Goal: Information Seeking & Learning: Check status

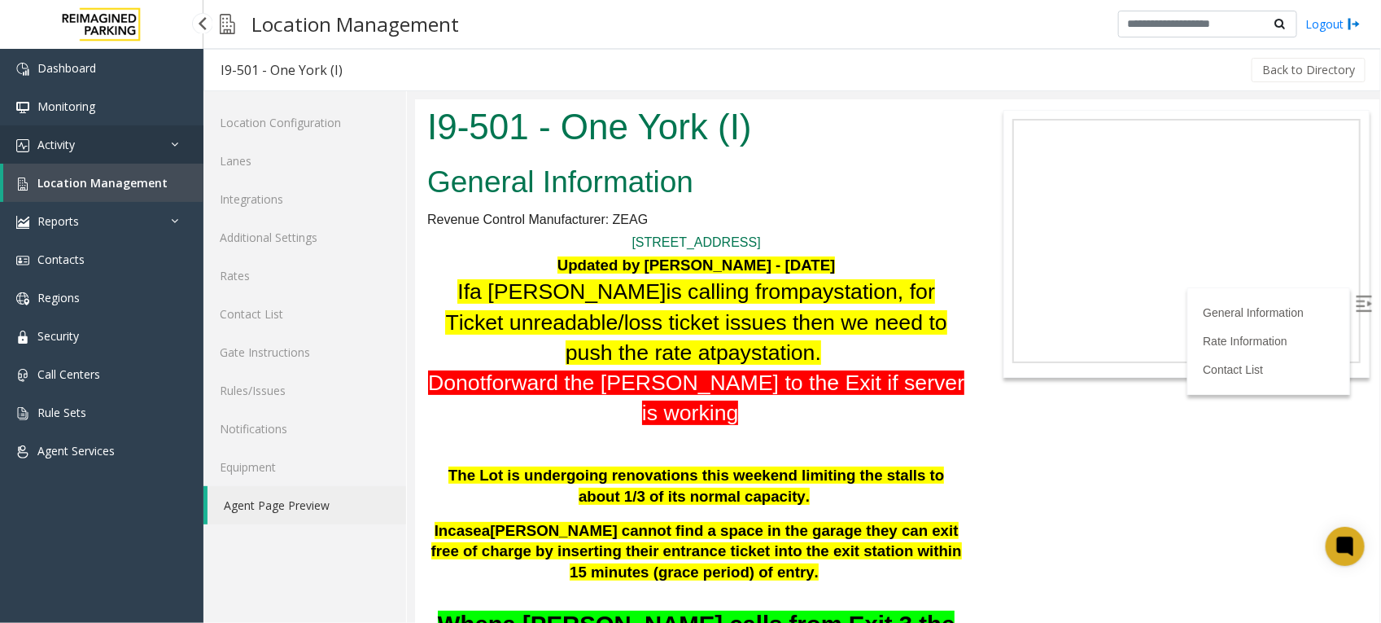
click at [130, 142] on link "Activity" at bounding box center [101, 144] width 203 height 38
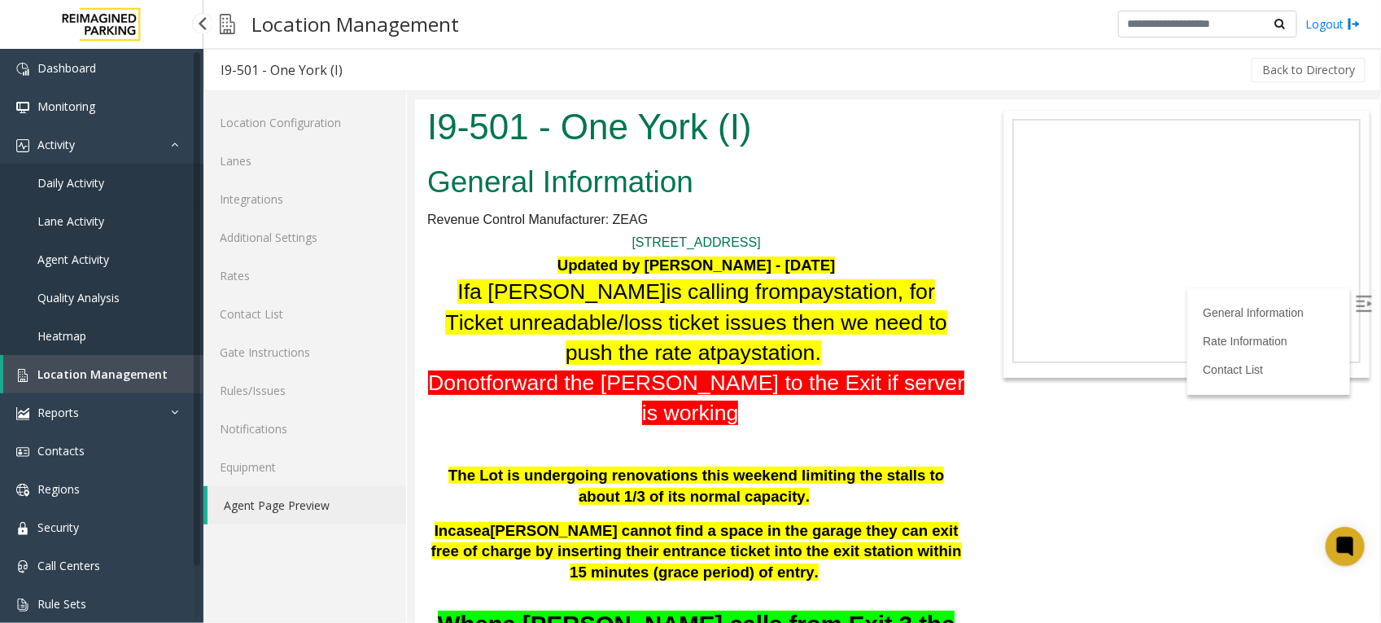
click at [82, 181] on span "Daily Activity" at bounding box center [70, 182] width 67 height 15
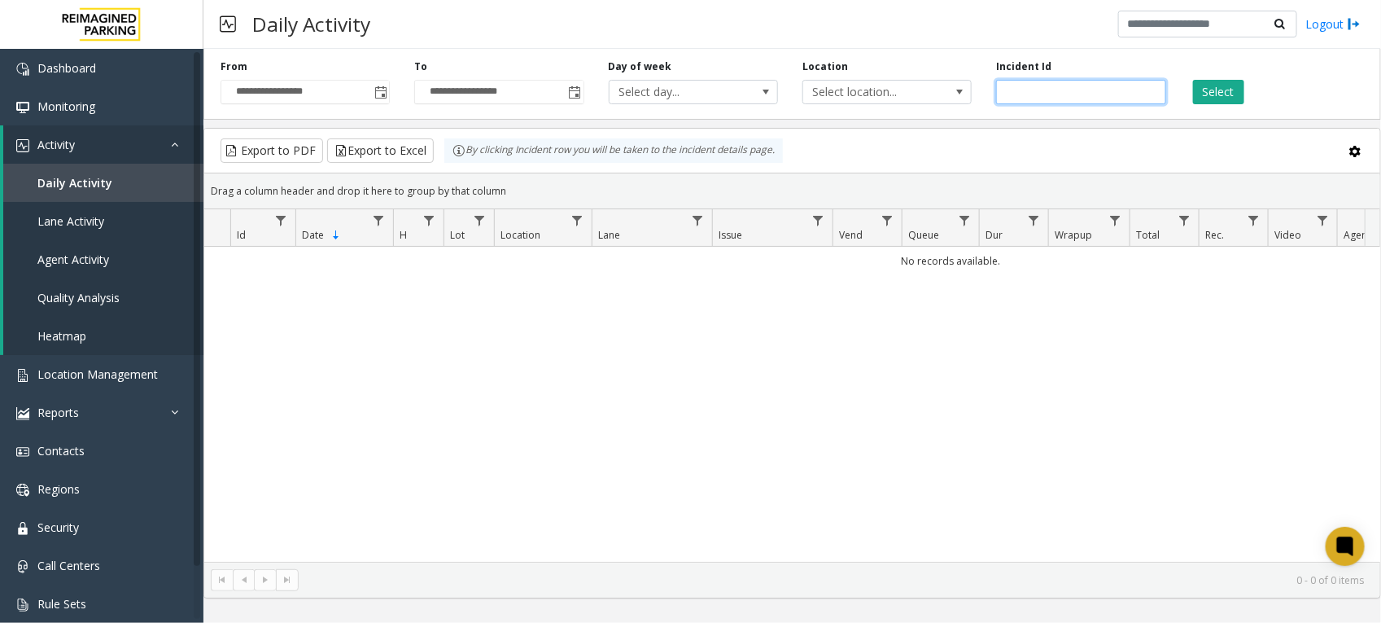
click at [1040, 95] on input "number" at bounding box center [1080, 92] width 169 height 24
paste input "*******"
type input "*******"
click at [1225, 86] on button "Select" at bounding box center [1218, 92] width 51 height 24
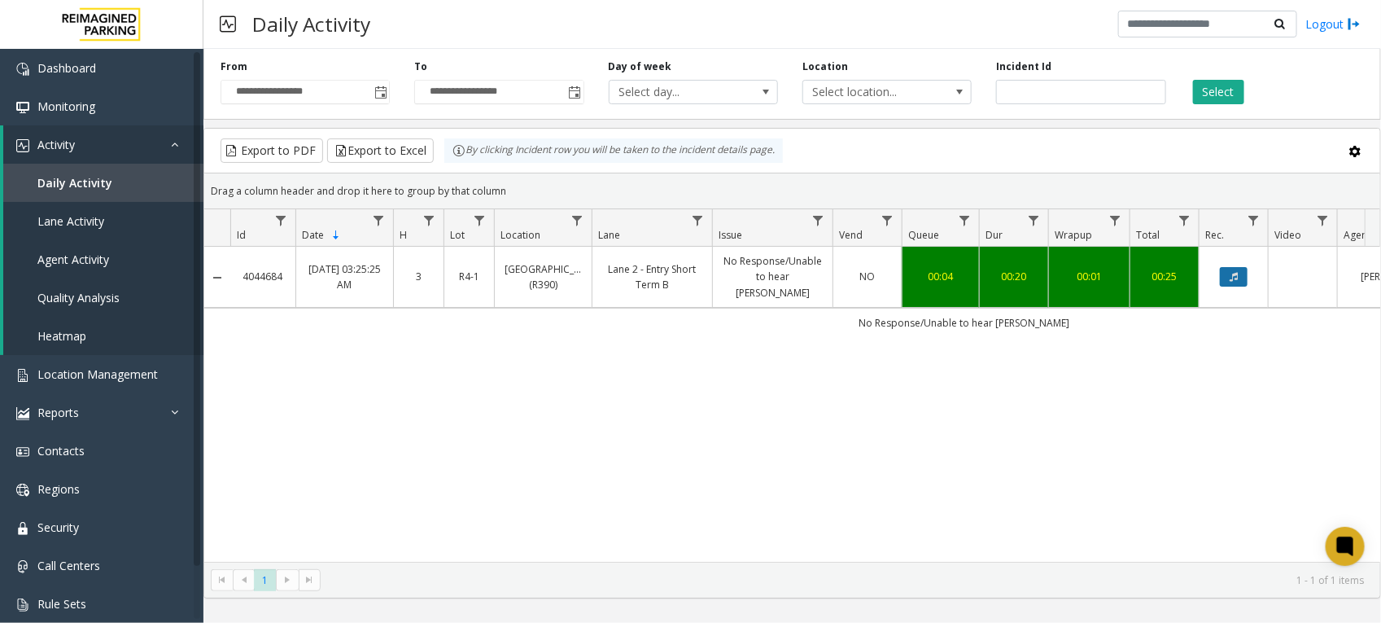
click at [1239, 275] on button "Data table" at bounding box center [1234, 277] width 28 height 20
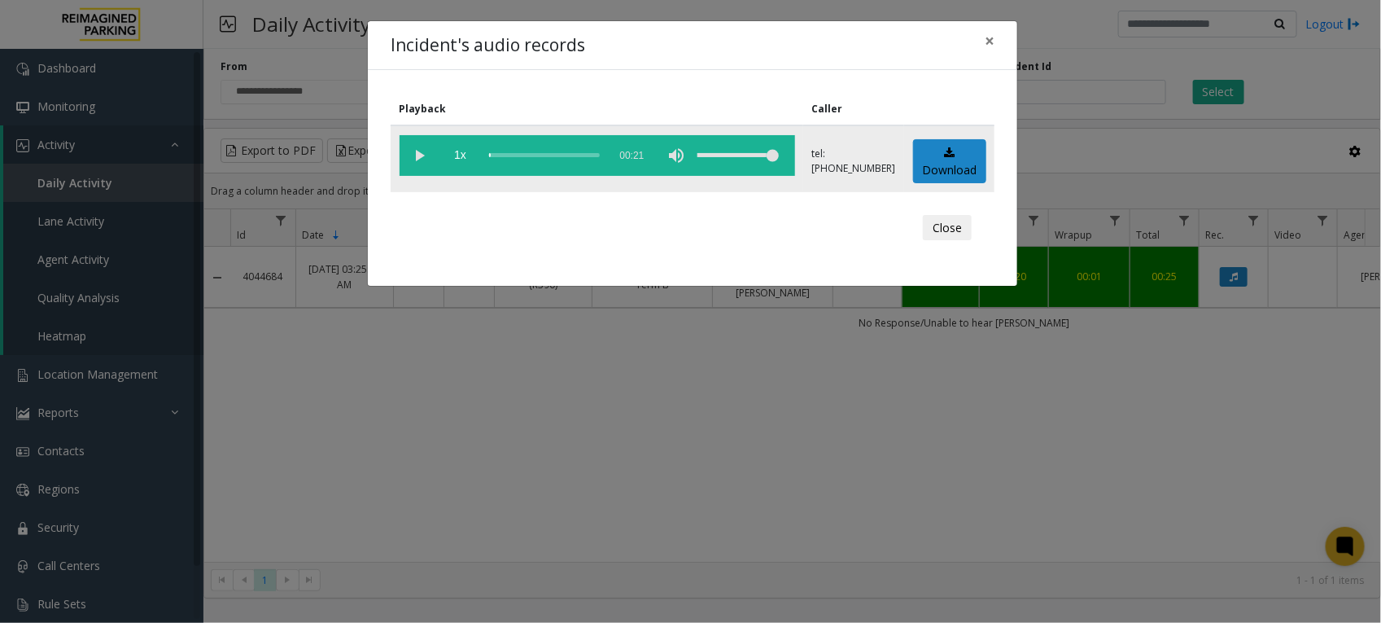
click at [422, 155] on vg-play-pause at bounding box center [420, 155] width 41 height 41
click at [415, 155] on vg-play-pause at bounding box center [420, 155] width 41 height 41
click at [945, 218] on button "Close" at bounding box center [947, 228] width 49 height 26
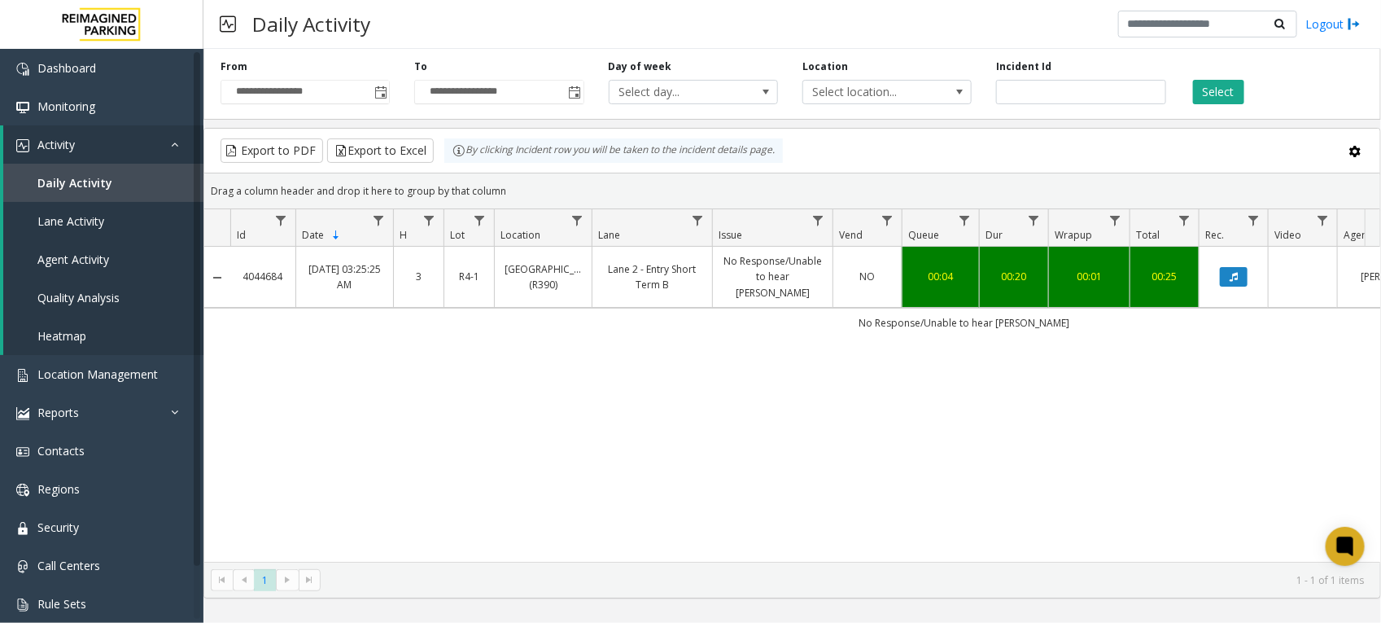
click at [377, 282] on link "[DATE] 03:25:25 AM" at bounding box center [344, 276] width 77 height 31
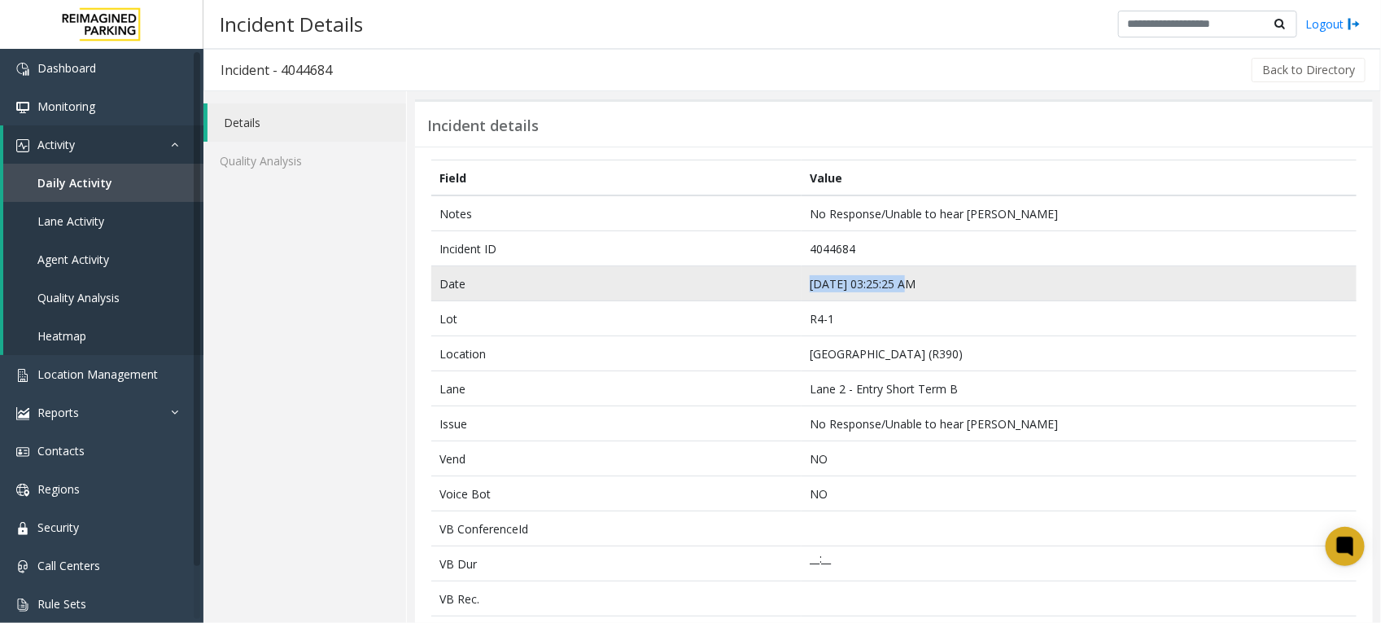
drag, startPoint x: 929, startPoint y: 274, endPoint x: 802, endPoint y: 282, distance: 126.4
click at [802, 282] on td "[DATE] 03:25:25 AM" at bounding box center [1079, 283] width 555 height 35
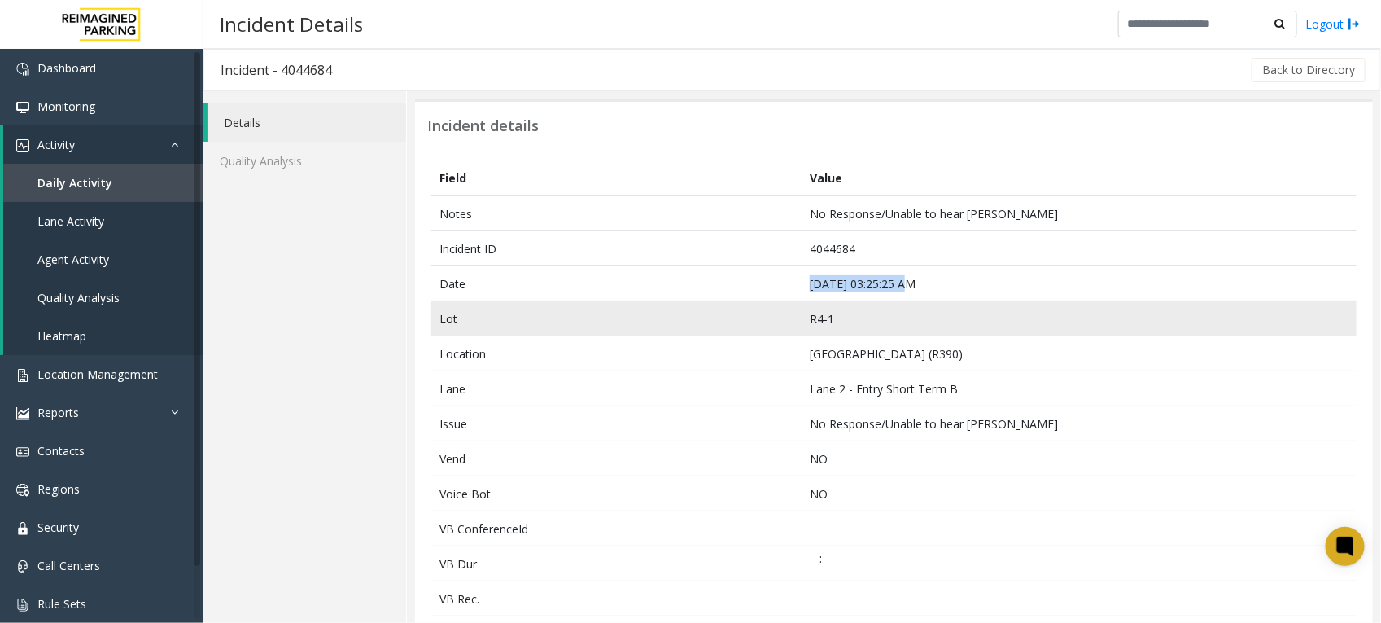
copy td "[DATE] 03:25:25 AM"
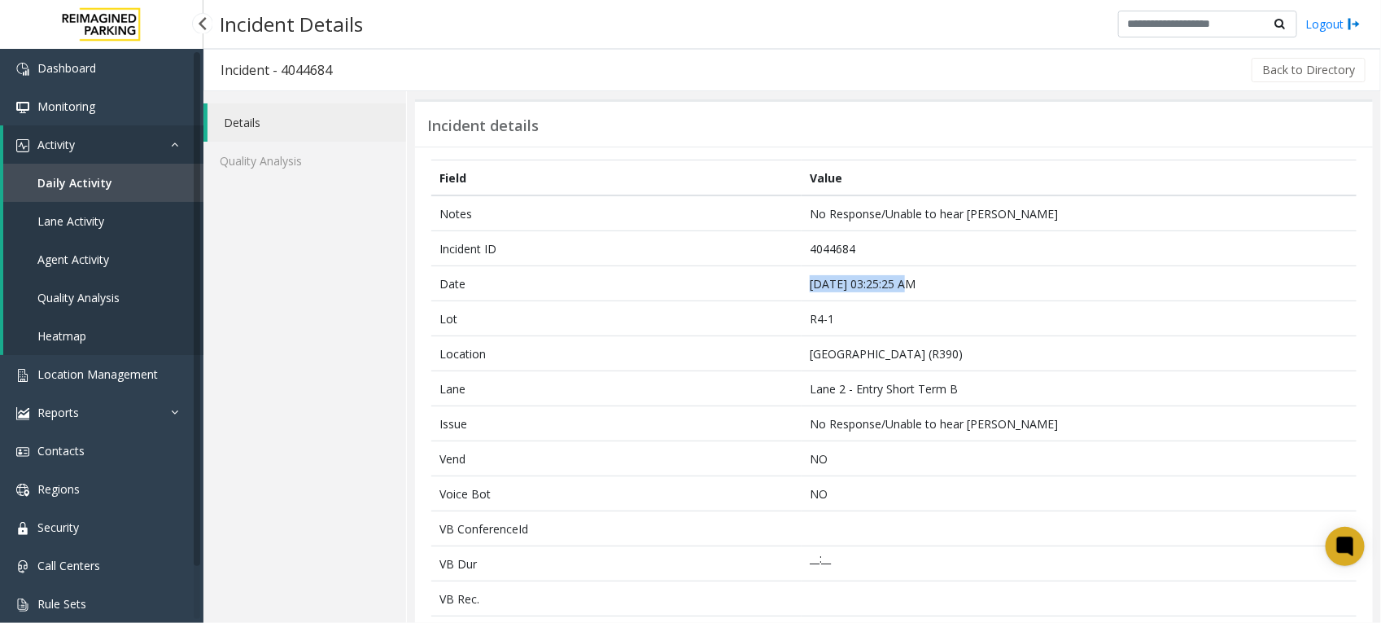
click at [84, 179] on span "Daily Activity" at bounding box center [74, 182] width 75 height 15
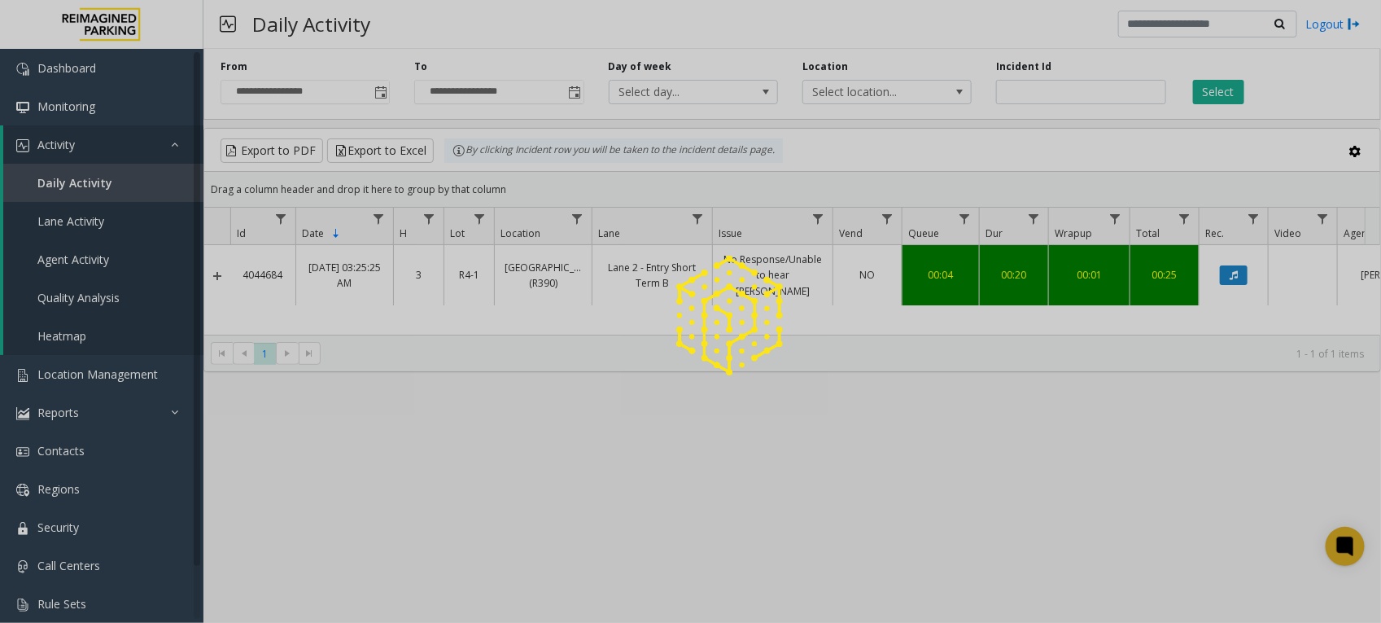
click at [1122, 90] on div at bounding box center [690, 311] width 1381 height 623
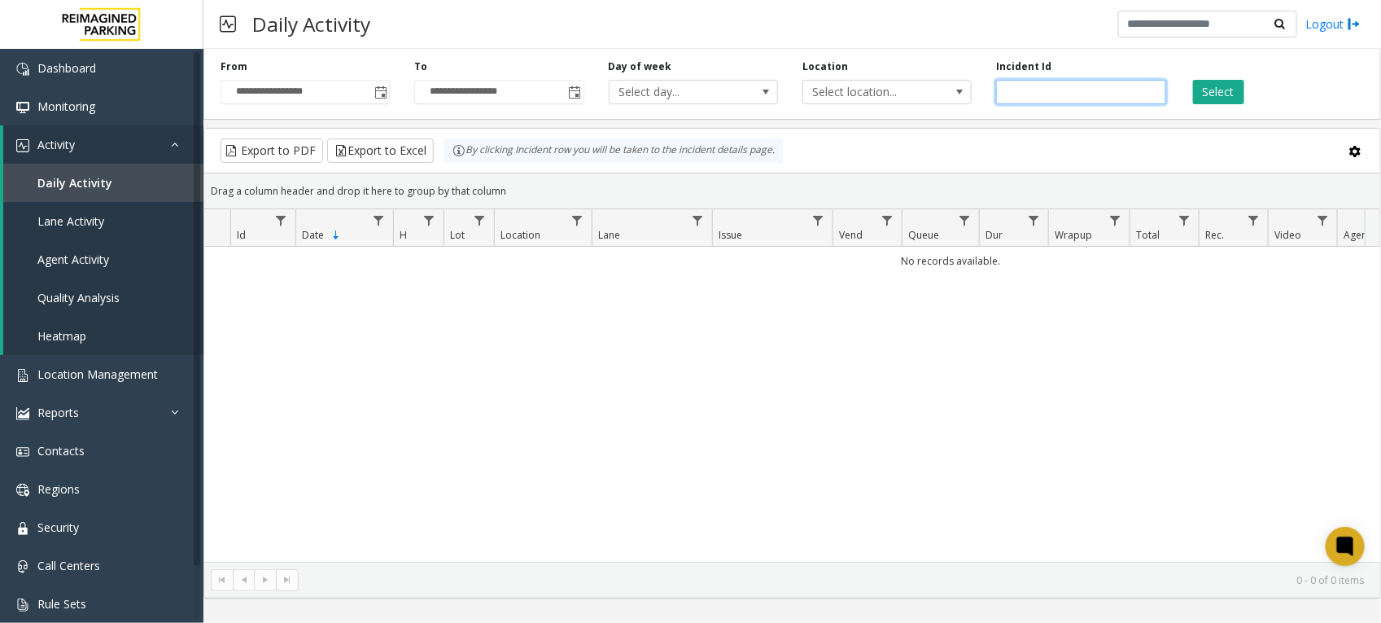
click at [1122, 90] on input "number" at bounding box center [1080, 92] width 169 height 24
paste input "*******"
type input "*******"
click at [1222, 87] on button "Select" at bounding box center [1218, 92] width 51 height 24
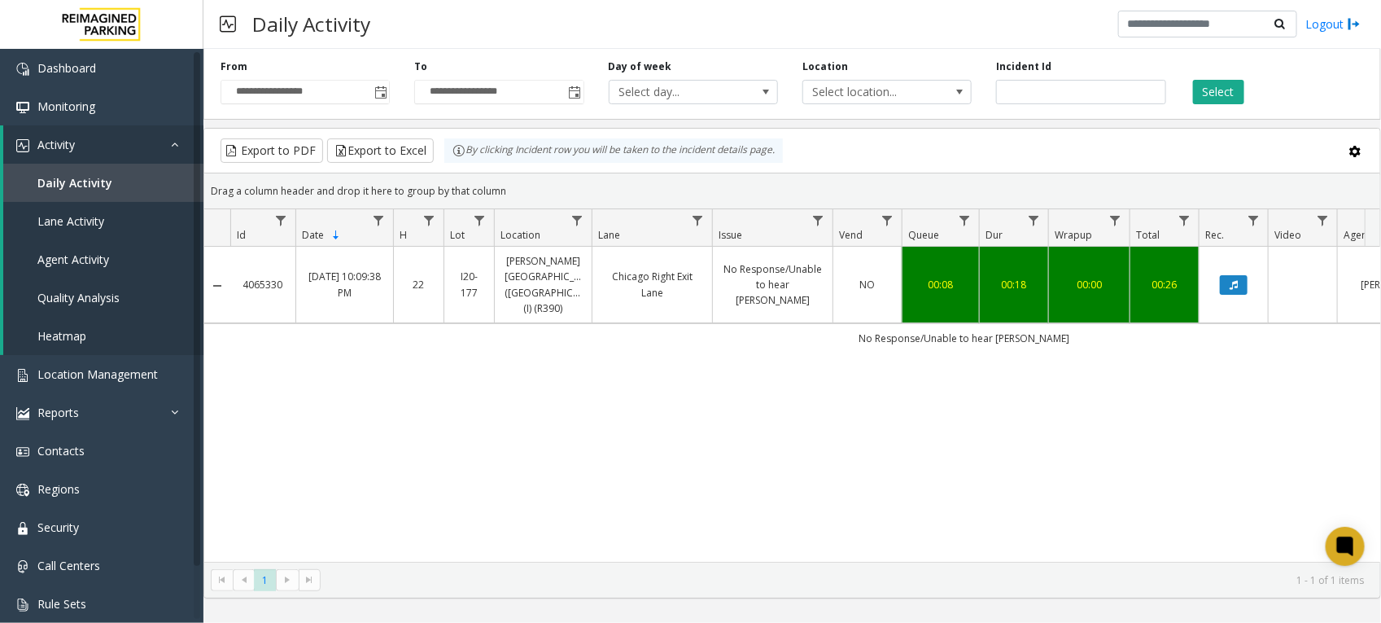
click at [365, 295] on td "[DATE] 10:09:38 PM" at bounding box center [344, 285] width 98 height 77
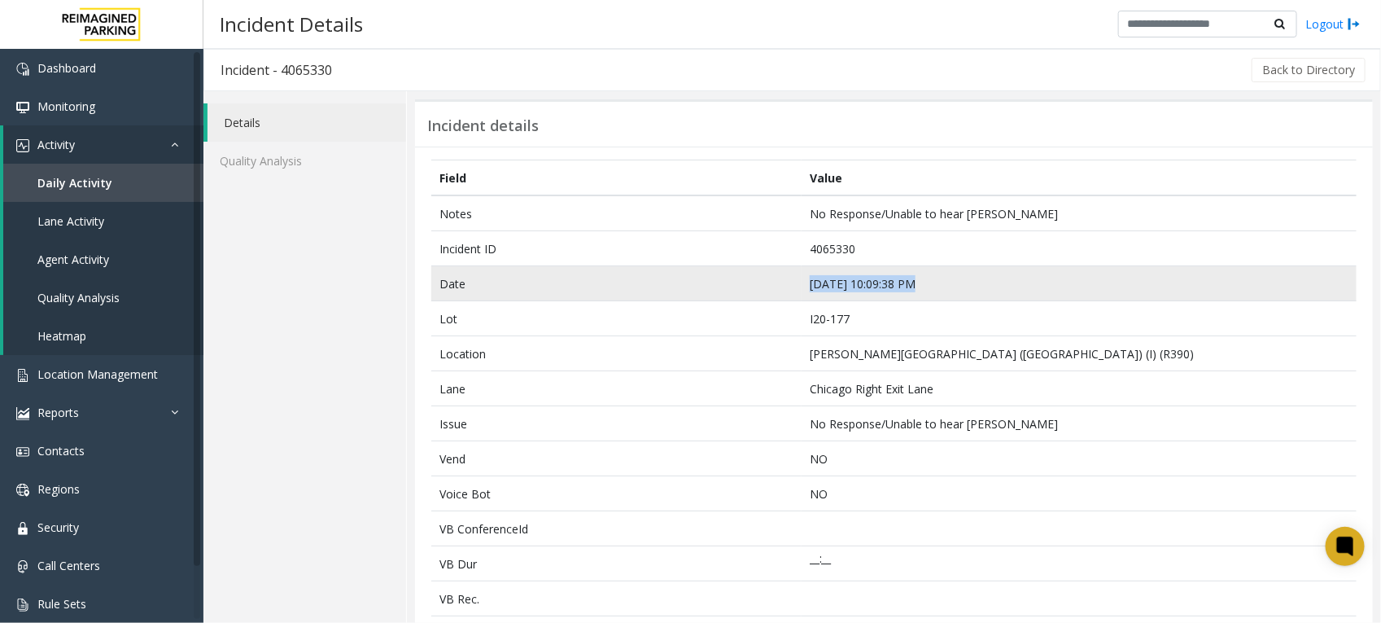
drag, startPoint x: 936, startPoint y: 282, endPoint x: 785, endPoint y: 291, distance: 150.8
click at [785, 291] on tr "Date [DATE] 10:09:38 PM" at bounding box center [893, 283] width 925 height 35
copy tr "[DATE] 10:09:38 PM"
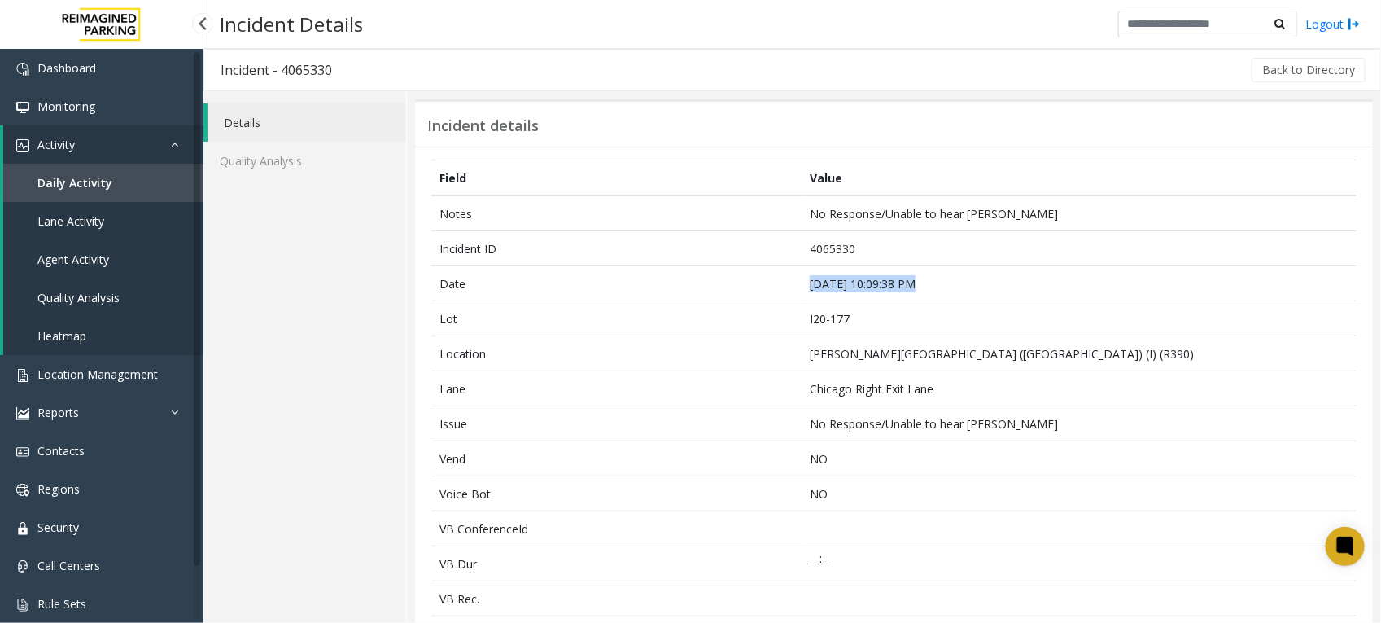
click at [84, 171] on link "Daily Activity" at bounding box center [103, 183] width 200 height 38
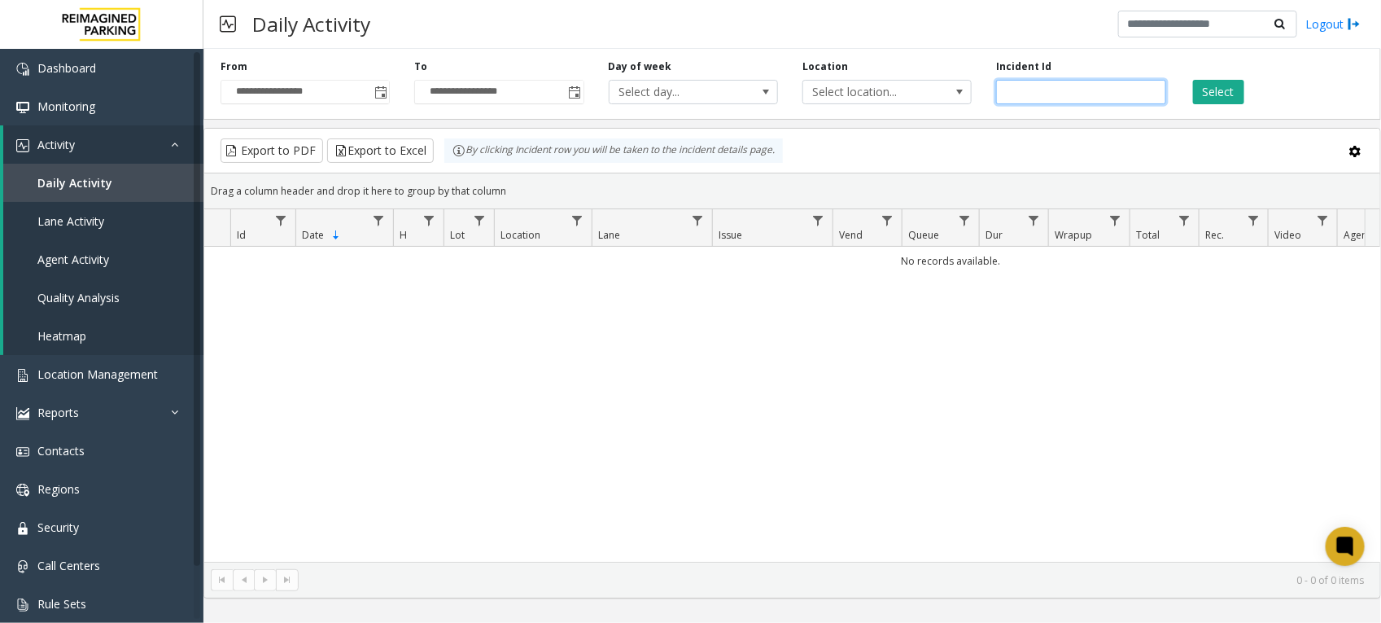
click at [1043, 94] on input "number" at bounding box center [1080, 92] width 169 height 24
paste input "*******"
type input "*******"
click at [1221, 99] on button "Select" at bounding box center [1218, 92] width 51 height 24
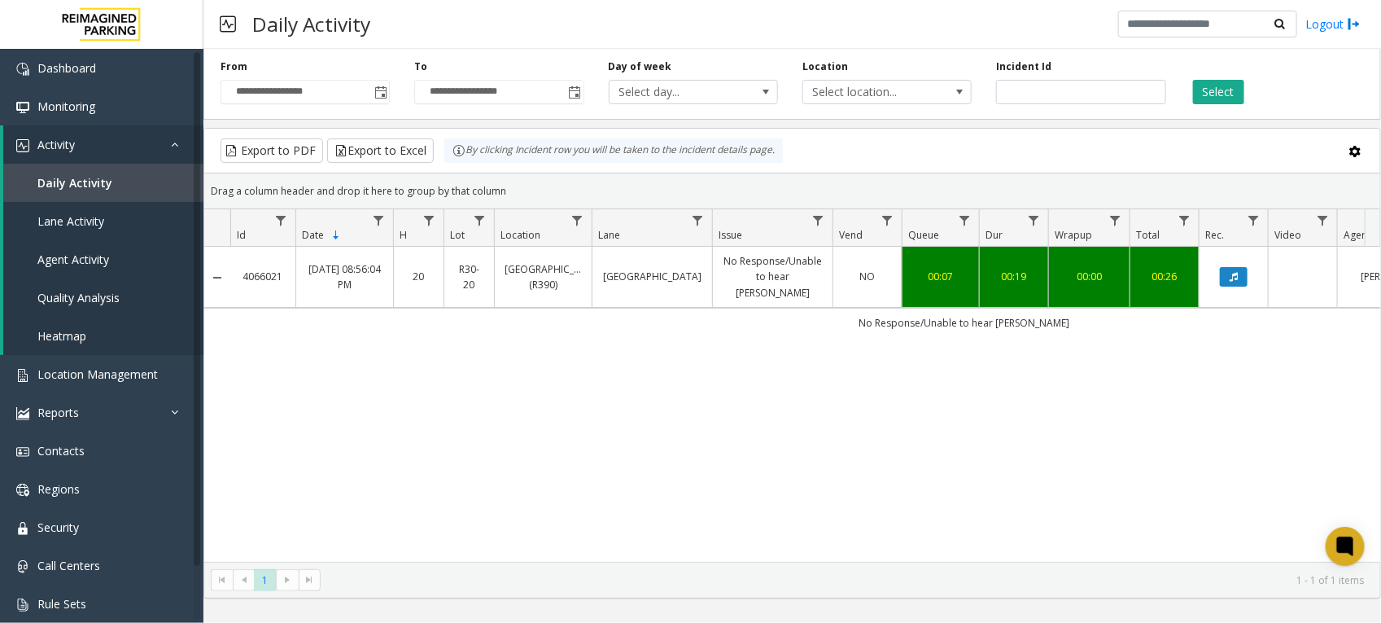
click at [754, 277] on link "No Response/Unable to hear [PERSON_NAME]" at bounding box center [773, 276] width 100 height 47
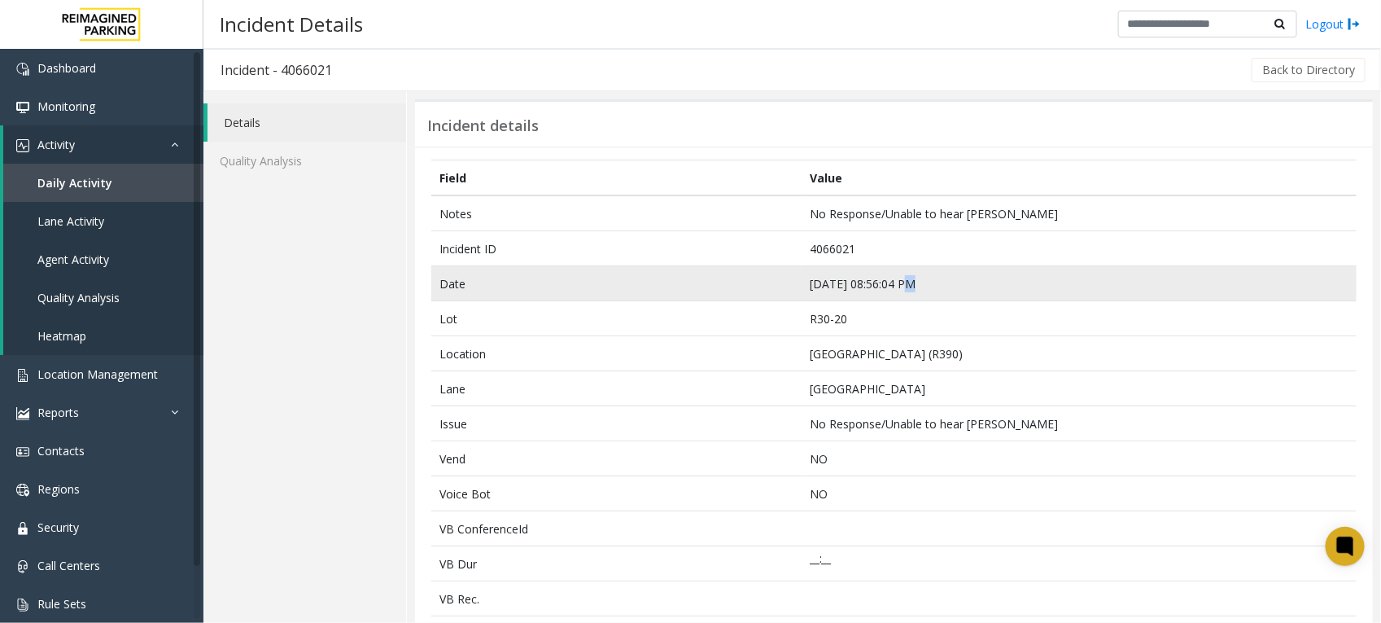
drag, startPoint x: 934, startPoint y: 282, endPoint x: 900, endPoint y: 282, distance: 33.4
click at [900, 282] on td "[DATE] 08:56:04 PM" at bounding box center [1079, 283] width 555 height 35
